Goal: Information Seeking & Learning: Learn about a topic

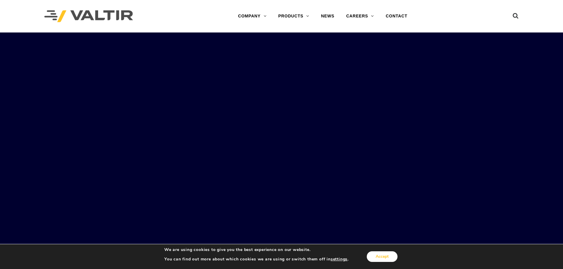
click at [386, 258] on button "Accept" at bounding box center [382, 257] width 31 height 11
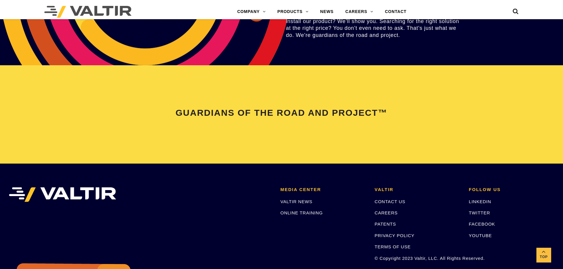
scroll to position [1242, 0]
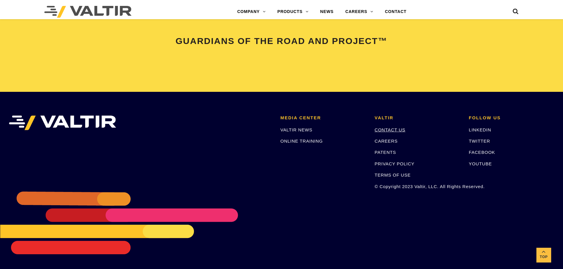
click at [403, 130] on link "CONTACT US" at bounding box center [390, 129] width 31 height 5
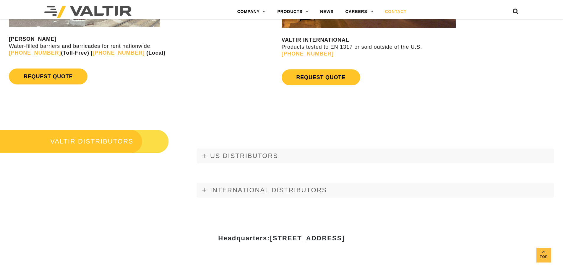
scroll to position [651, 0]
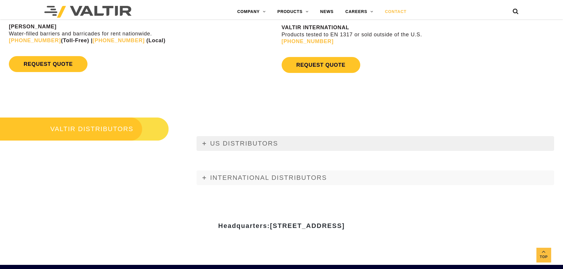
click at [207, 144] on link "US DISTRIBUTORS" at bounding box center [376, 143] width 358 height 15
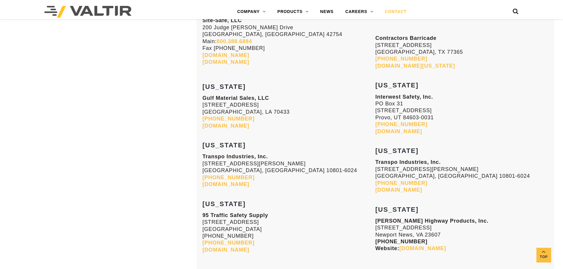
scroll to position [2159, 0]
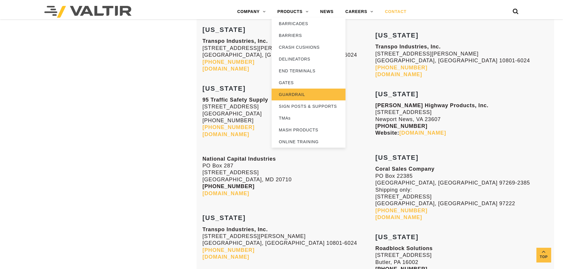
click at [300, 95] on link "GUARDRAIL" at bounding box center [309, 95] width 74 height 12
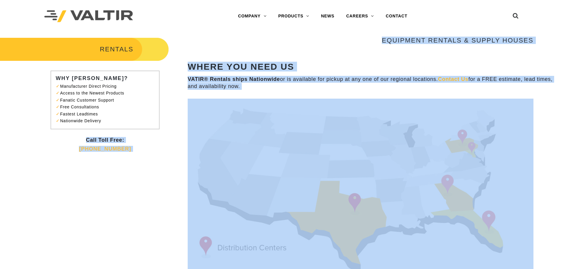
drag, startPoint x: 165, startPoint y: 209, endPoint x: 166, endPoint y: 121, distance: 87.8
click at [166, 121] on div "RENTALS WHY VALTIR? Manufacturer Direct Pricing Access to the Newest Products F…" at bounding box center [281, 180] width 563 height 287
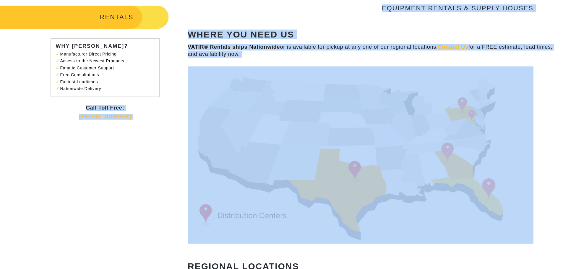
scroll to position [148, 0]
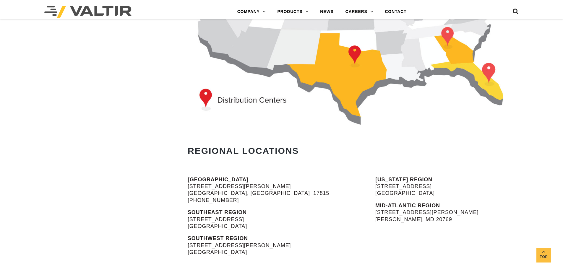
click at [522, 160] on div "EQUIPMENT RENTALS & SUPPLY HOUSES WHERE YOU NEED US VATIR® Rentals ships Nation…" at bounding box center [376, 32] width 376 height 287
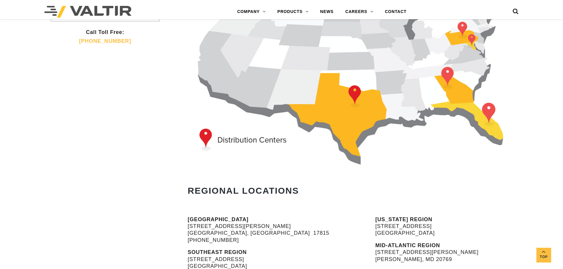
scroll to position [96, 0]
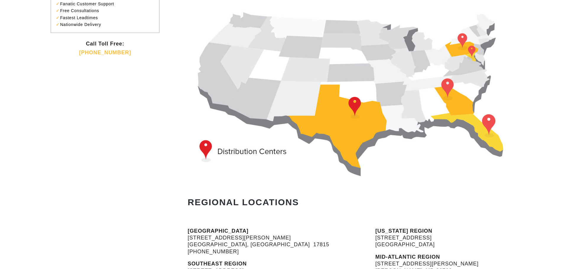
drag, startPoint x: 203, startPoint y: 146, endPoint x: 228, endPoint y: 153, distance: 25.9
click at [204, 146] on img at bounding box center [361, 90] width 346 height 177
click at [241, 153] on img at bounding box center [361, 90] width 346 height 177
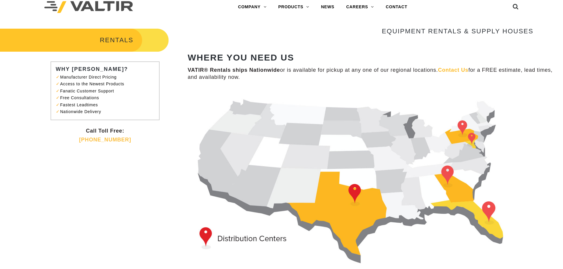
scroll to position [28, 0]
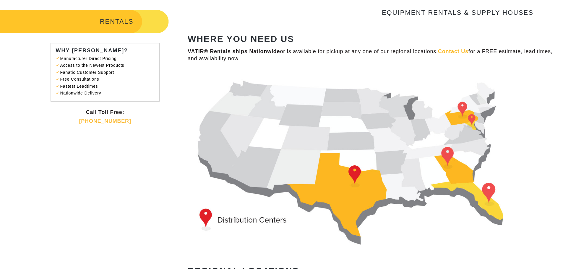
click at [489, 189] on img at bounding box center [361, 159] width 346 height 177
click at [447, 152] on img at bounding box center [361, 159] width 346 height 177
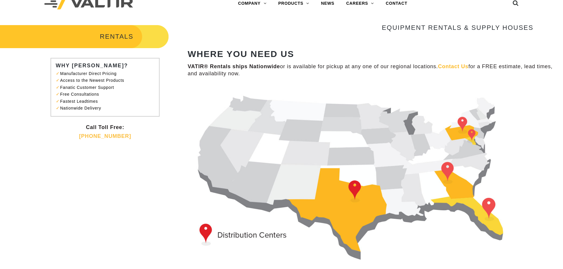
scroll to position [0, 0]
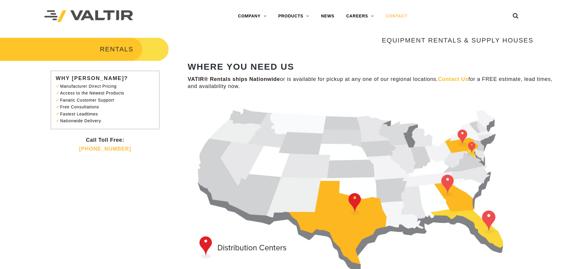
click at [404, 15] on link "CONTACT" at bounding box center [396, 16] width 33 height 12
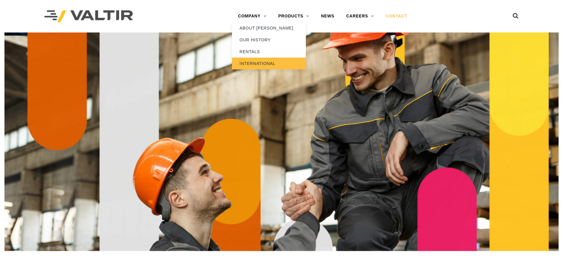
click at [264, 67] on link "INTERNATIONAL" at bounding box center [269, 64] width 74 height 12
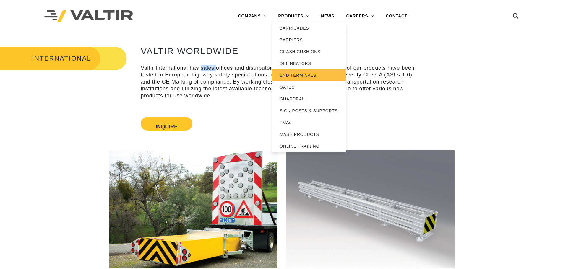
click at [302, 75] on link "END TERMINALS" at bounding box center [309, 76] width 74 height 12
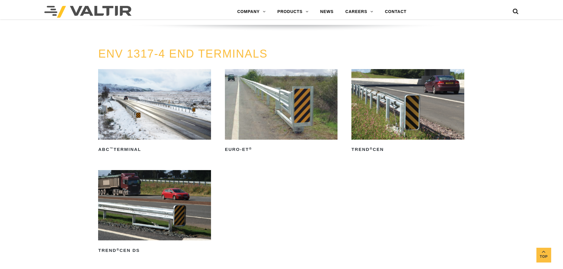
scroll to position [769, 0]
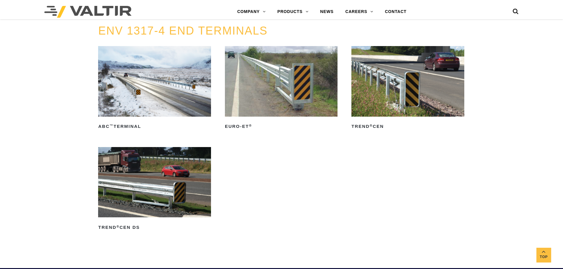
click at [174, 91] on img at bounding box center [154, 81] width 113 height 70
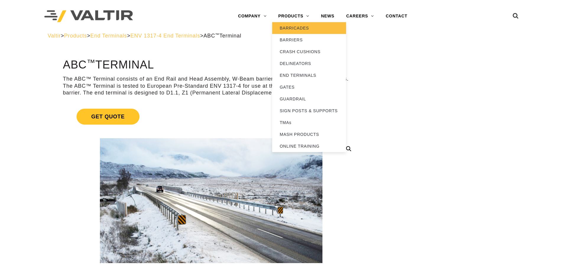
click at [294, 27] on link "BARRICADES" at bounding box center [309, 28] width 74 height 12
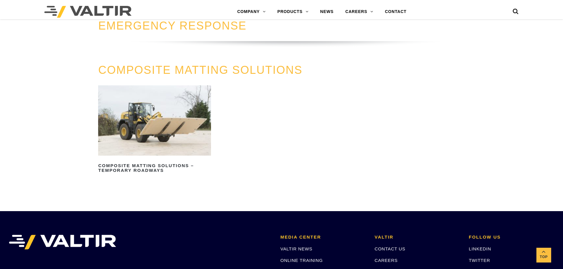
scroll to position [710, 0]
click at [177, 144] on img at bounding box center [154, 120] width 113 height 70
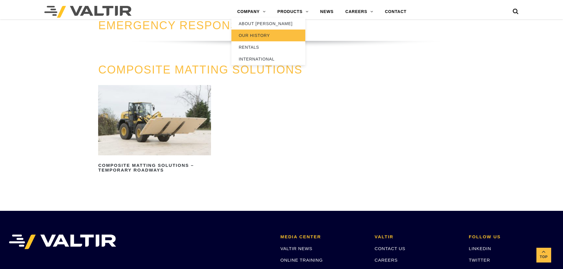
click at [257, 36] on link "OUR HISTORY" at bounding box center [269, 36] width 74 height 12
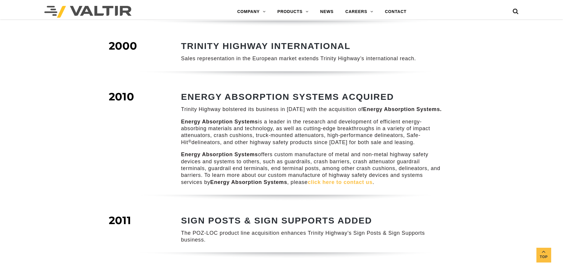
scroll to position [458, 0]
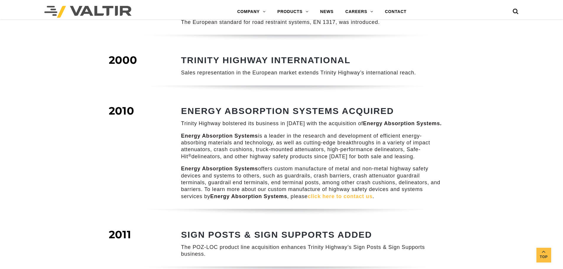
click at [360, 194] on link "click here to contact us" at bounding box center [340, 197] width 65 height 6
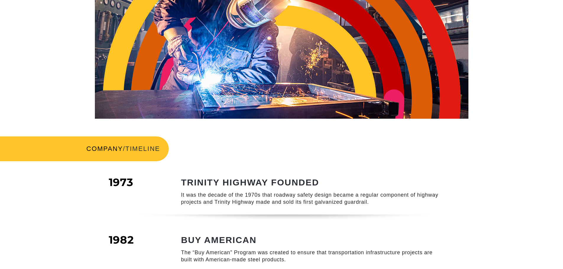
scroll to position [0, 0]
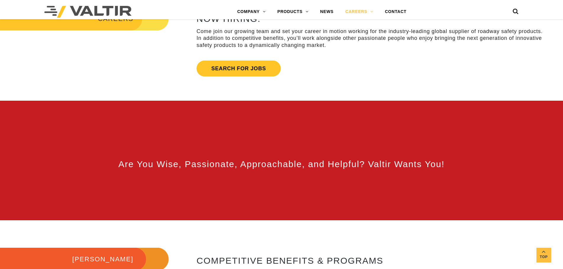
scroll to position [148, 0]
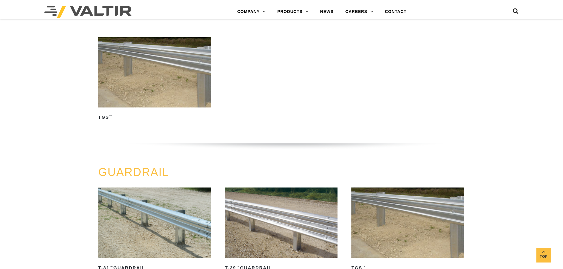
scroll to position [177, 0]
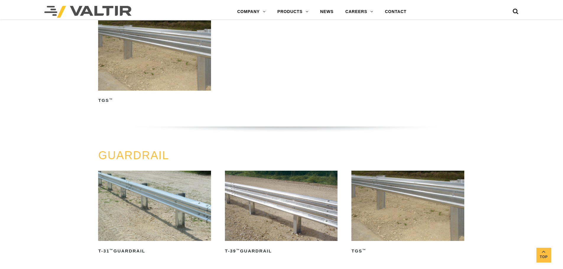
click at [169, 196] on img at bounding box center [154, 206] width 113 height 70
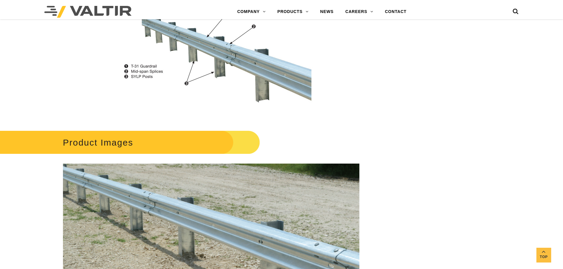
scroll to position [393, 0]
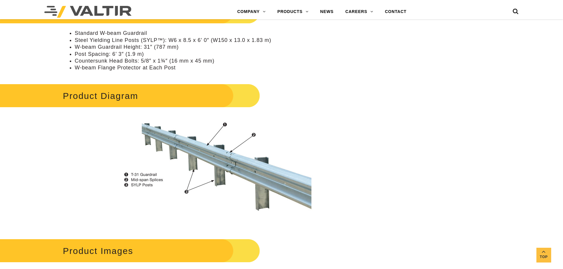
scroll to position [363, 0]
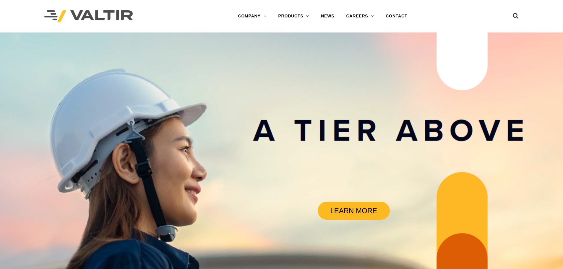
click at [374, 211] on link "LEARN MORE" at bounding box center [354, 211] width 72 height 18
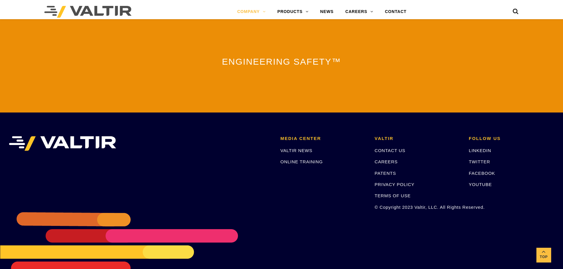
scroll to position [1301, 0]
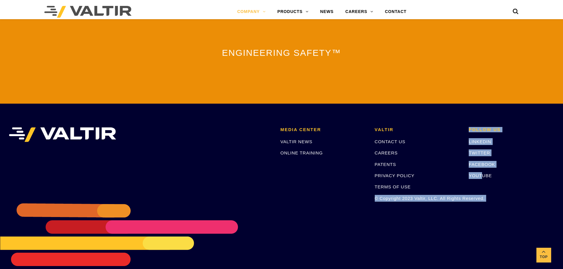
drag, startPoint x: 374, startPoint y: 194, endPoint x: 489, endPoint y: 192, distance: 115.4
click at [486, 127] on ul "MEDIA CENTER VALTIR NEWS ONLINE TRAINING [PERSON_NAME] CONTACT US CAREERS PATEN…" at bounding box center [281, 127] width 555 height 0
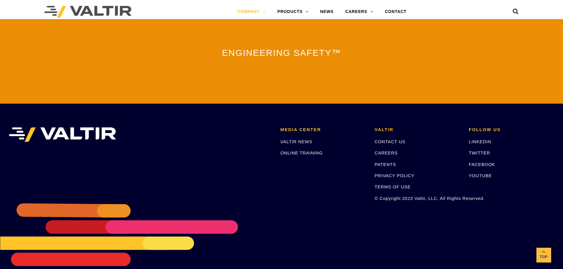
drag, startPoint x: 503, startPoint y: 192, endPoint x: 508, endPoint y: 191, distance: 5.1
click at [503, 192] on li "FOLLOW US LINKEDIN TWITTER FACEBOOK YOUTUBE" at bounding box center [512, 164] width 94 height 74
